Goal: Obtain resource: Download file/media

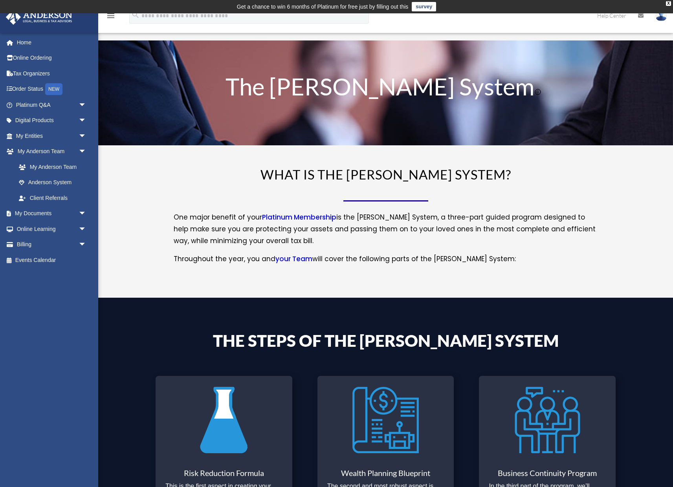
scroll to position [44, 0]
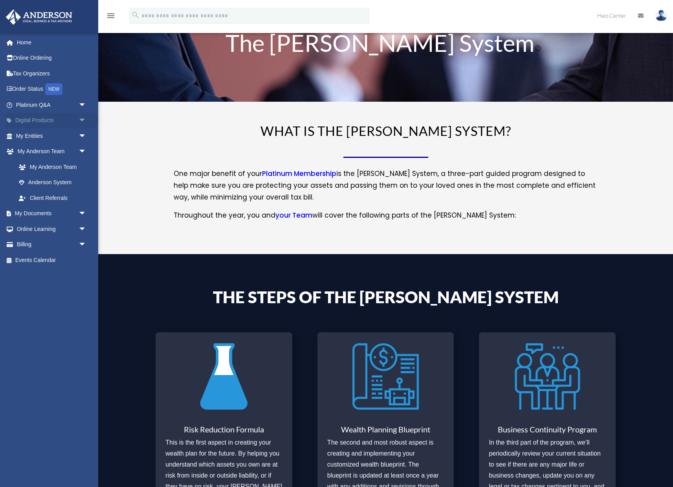
click at [47, 120] on link "Digital Products arrow_drop_down" at bounding box center [51, 121] width 93 height 16
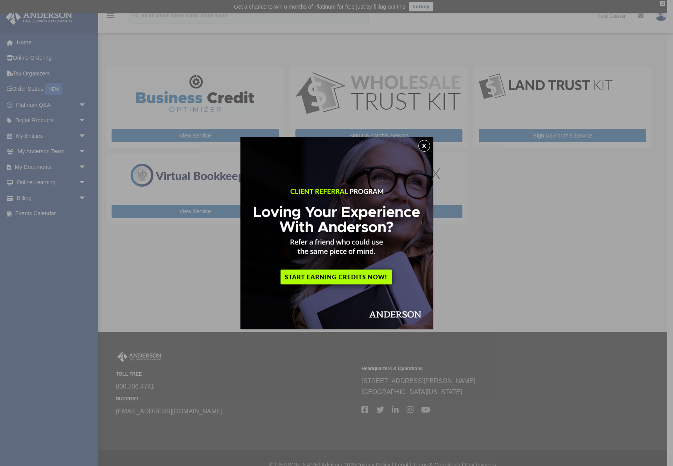
click at [423, 145] on button "x" at bounding box center [424, 146] width 12 height 12
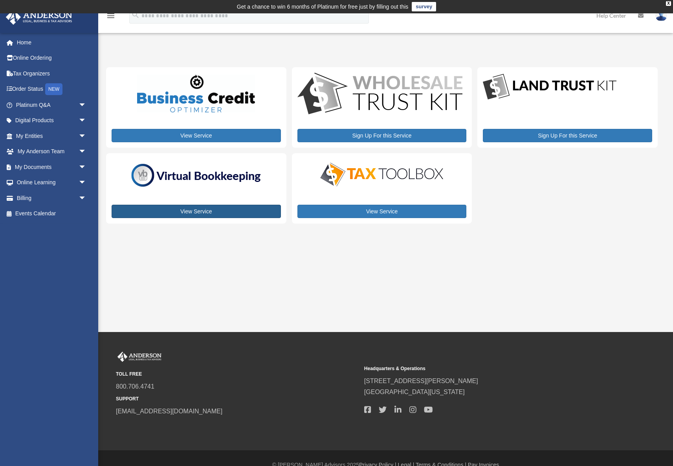
click at [142, 210] on link "View Service" at bounding box center [195, 211] width 169 height 13
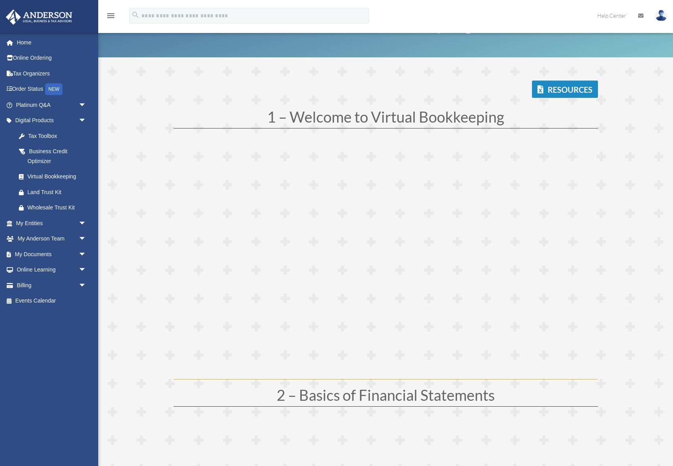
scroll to position [48, 0]
click at [539, 86] on link "Resources" at bounding box center [565, 88] width 66 height 17
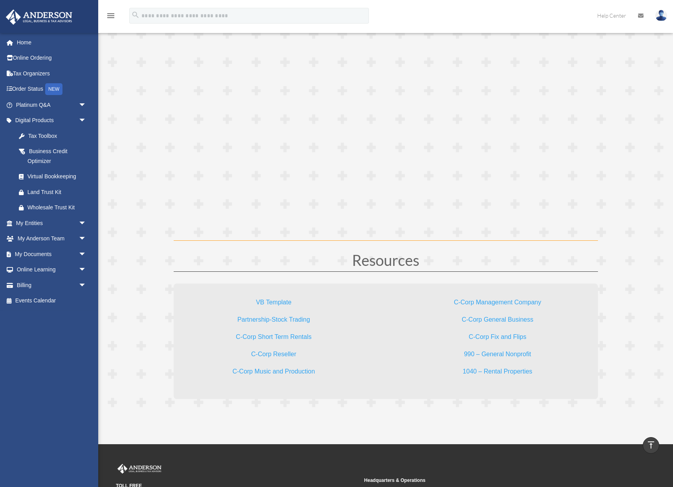
scroll to position [2162, 0]
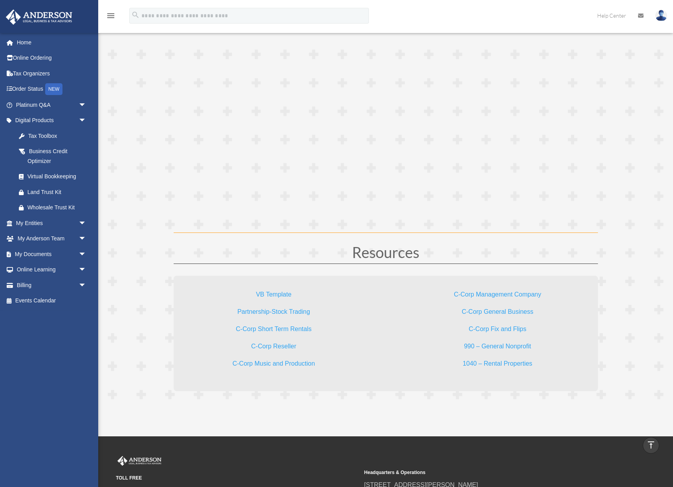
click at [275, 294] on link "VB Template" at bounding box center [273, 296] width 35 height 11
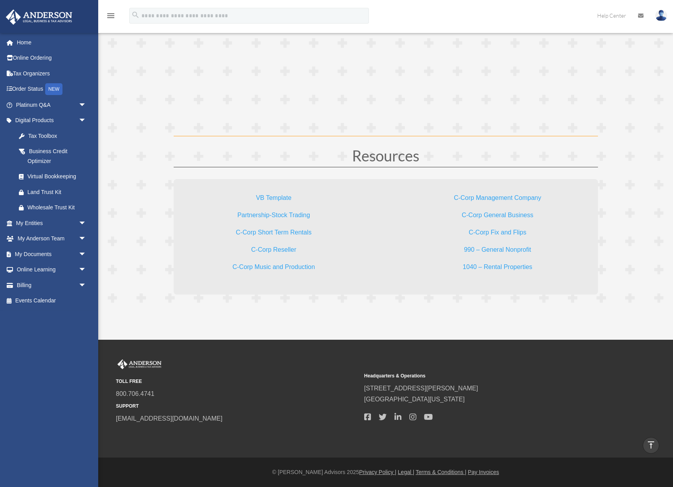
scroll to position [2258, 0]
click at [490, 214] on link "C-Corp General Business" at bounding box center [496, 217] width 71 height 11
click at [490, 199] on link "C-Corp Management Company" at bounding box center [496, 200] width 87 height 11
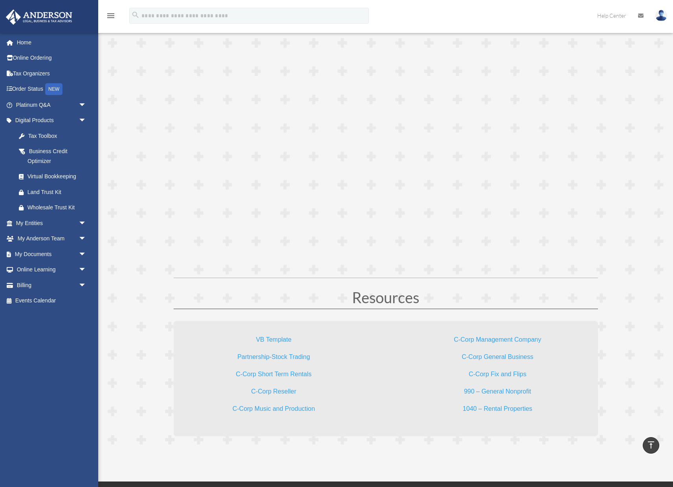
scroll to position [2116, 0]
click at [306, 357] on link "Partnership-Stock Trading" at bounding box center [273, 358] width 73 height 11
click at [303, 373] on link "C-Corp Short Term Rentals" at bounding box center [274, 376] width 76 height 11
click at [282, 392] on link "C-Corp Reseller" at bounding box center [273, 393] width 45 height 11
click at [296, 407] on link "C-Corp Music and Production" at bounding box center [273, 410] width 82 height 11
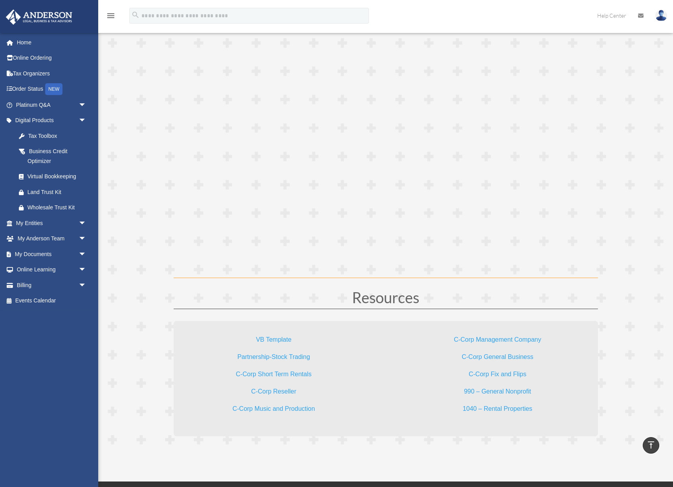
click at [519, 376] on link "C-Corp Fix and Flips" at bounding box center [497, 376] width 58 height 11
click at [524, 391] on link "990 – General Nonprofit" at bounding box center [497, 393] width 67 height 11
click at [524, 406] on link "1040 – Rental Properties" at bounding box center [496, 410] width 69 height 11
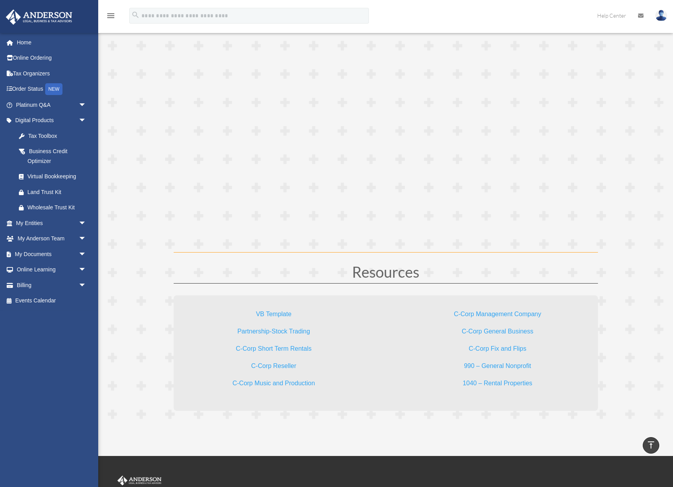
scroll to position [2140, 0]
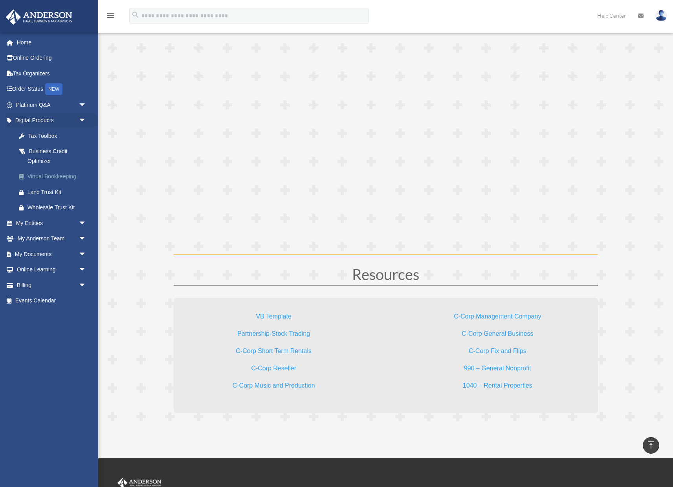
click at [73, 172] on div "Virtual Bookkeeping" at bounding box center [57, 177] width 61 height 10
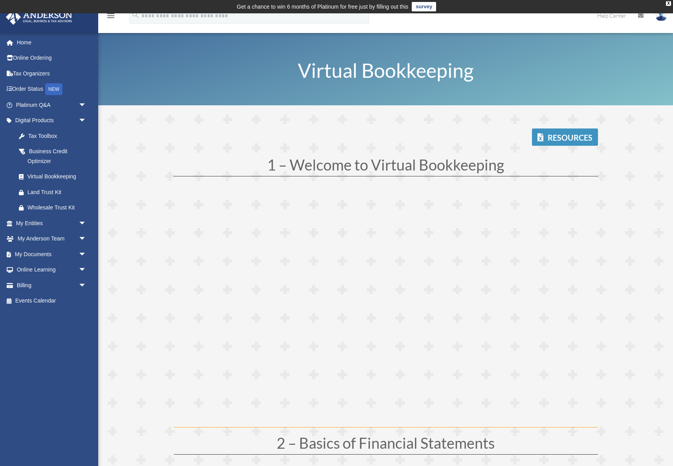
click at [565, 139] on link "Resources" at bounding box center [565, 136] width 66 height 17
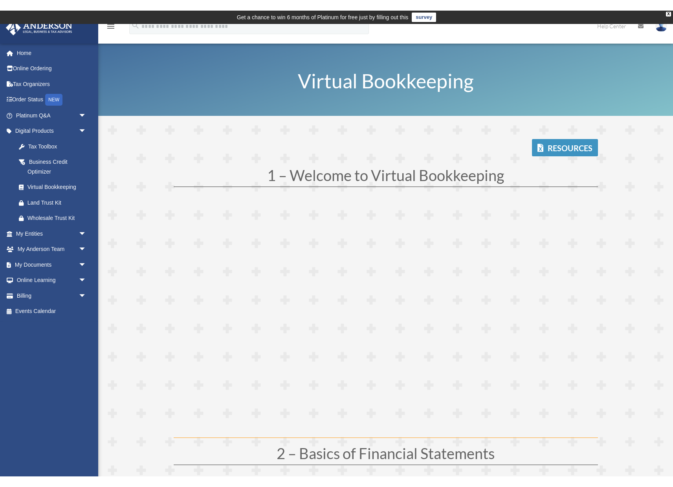
scroll to position [2258, 0]
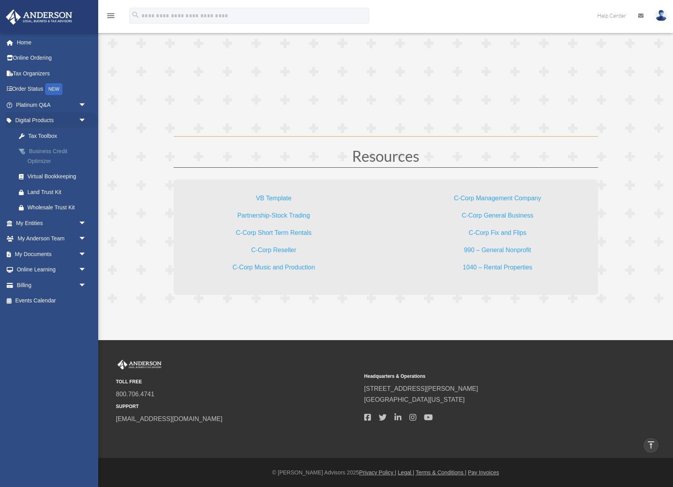
click at [39, 156] on div "Business Credit Optimizer" at bounding box center [57, 155] width 61 height 19
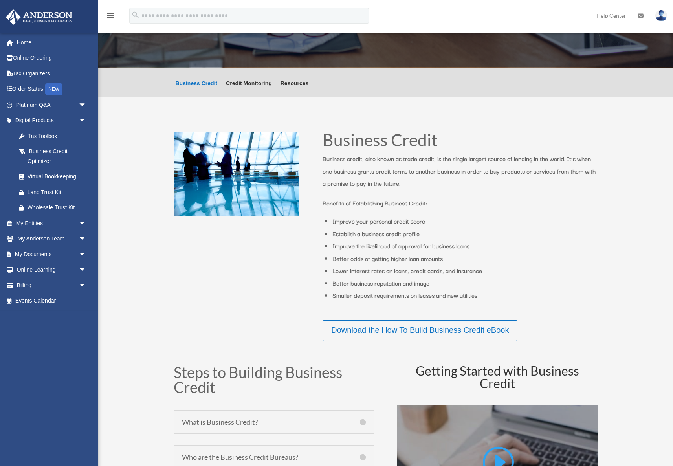
scroll to position [69, 0]
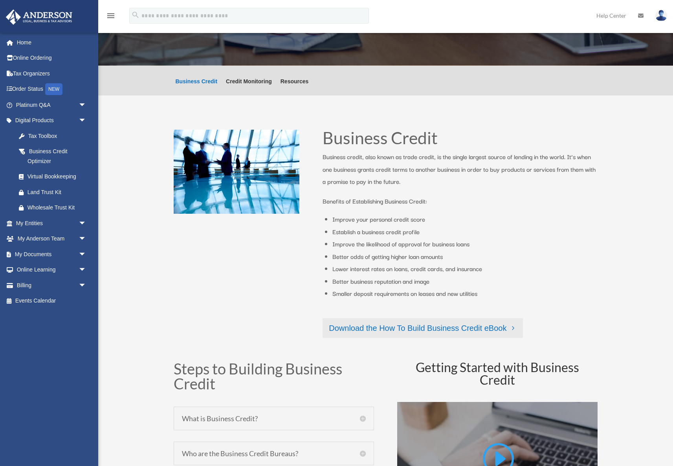
click at [361, 324] on link "Download the How To Build Business Credit eBook" at bounding box center [422, 328] width 200 height 20
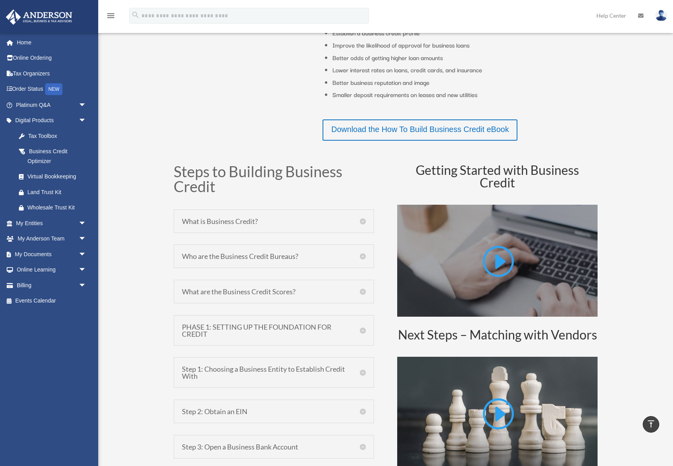
scroll to position [279, 0]
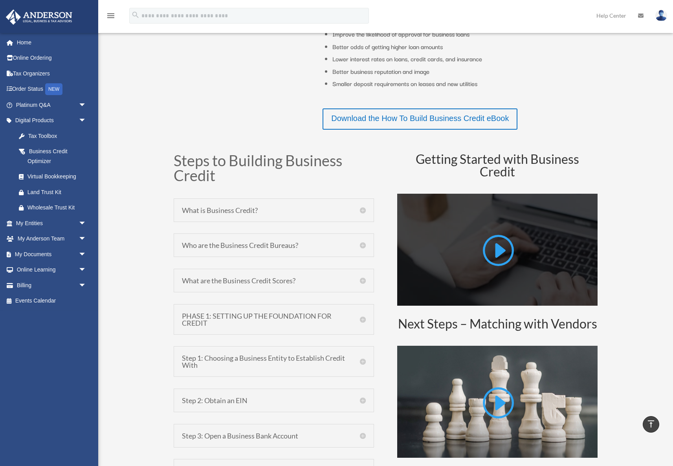
click at [492, 247] on link at bounding box center [497, 253] width 33 height 40
